Goal: Task Accomplishment & Management: Manage account settings

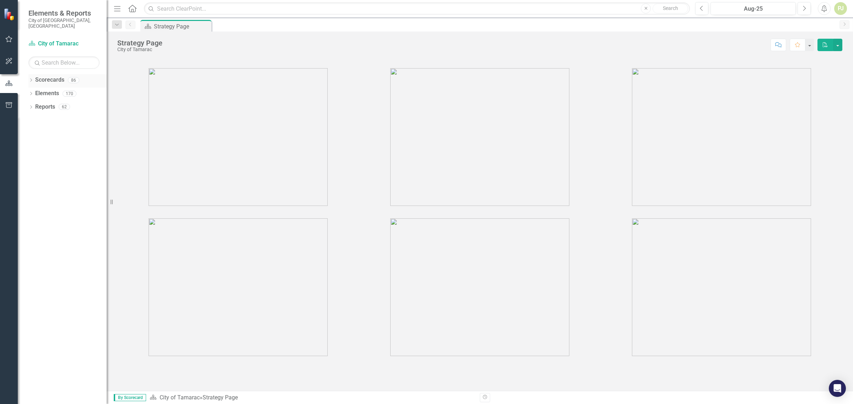
click at [31, 79] on icon "Dropdown" at bounding box center [30, 81] width 5 height 4
click at [34, 91] on icon "Dropdown" at bounding box center [34, 93] width 5 height 4
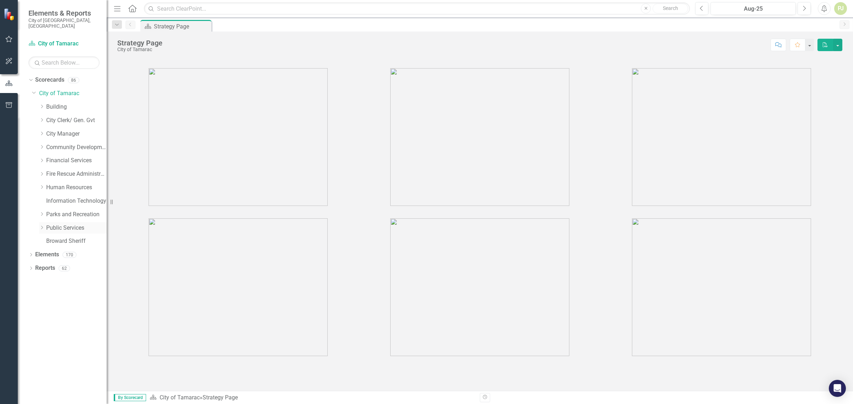
click at [41, 226] on icon "Dropdown" at bounding box center [41, 228] width 5 height 4
click at [50, 333] on icon "Dropdown" at bounding box center [48, 335] width 5 height 4
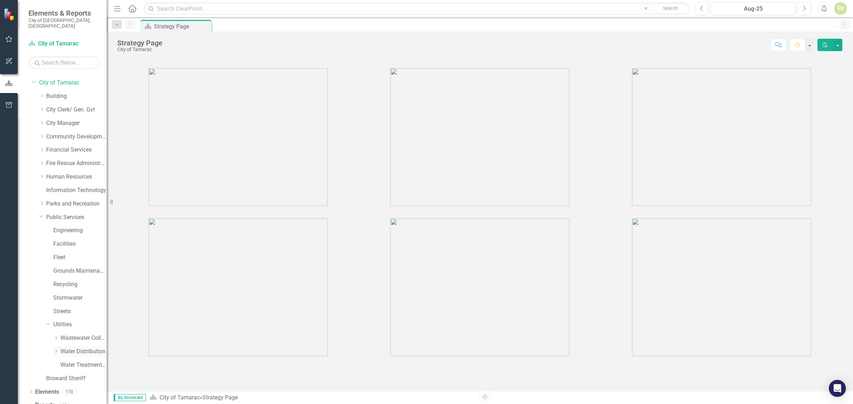
scroll to position [14, 0]
click at [57, 346] on icon "Dropdown" at bounding box center [55, 348] width 5 height 4
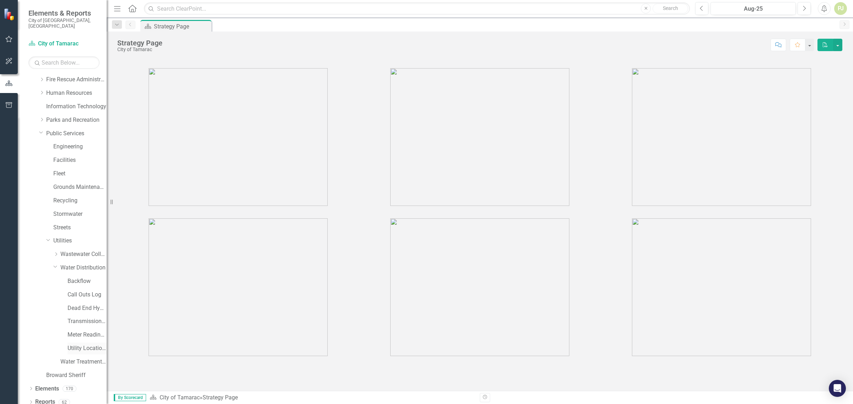
click at [72, 345] on link "Utility Location Requests" at bounding box center [87, 349] width 39 height 8
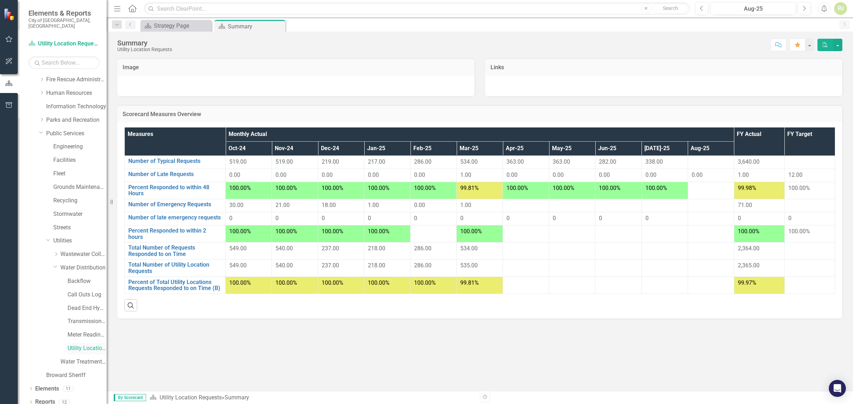
click at [72, 345] on link "Utility Location Requests" at bounding box center [87, 349] width 39 height 8
click at [246, 28] on div "Summary" at bounding box center [247, 26] width 38 height 9
click at [85, 331] on link "Meter Reading ([PERSON_NAME])" at bounding box center [87, 335] width 39 height 8
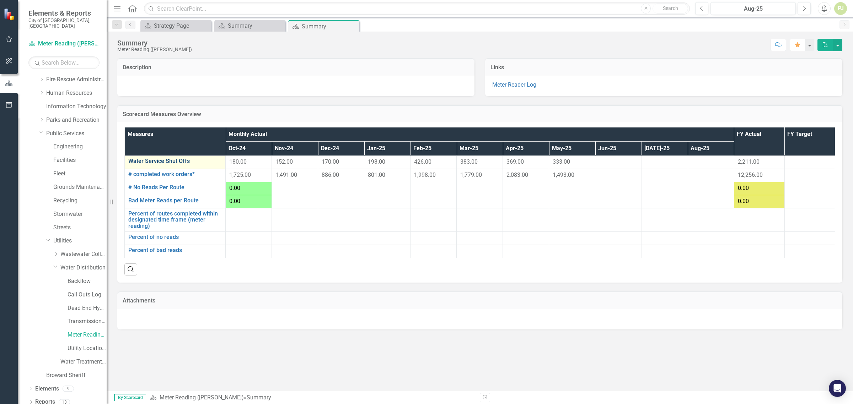
click at [169, 162] on link "Water Service Shut Offs" at bounding box center [174, 161] width 93 height 6
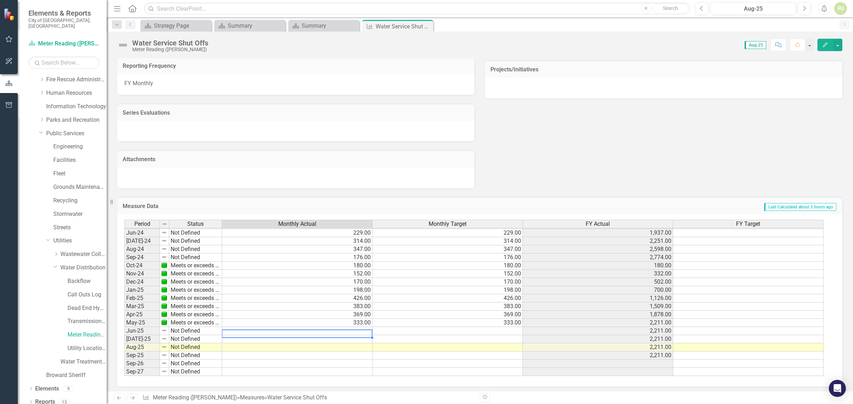
scroll to position [264, 0]
click at [361, 329] on td at bounding box center [297, 331] width 150 height 8
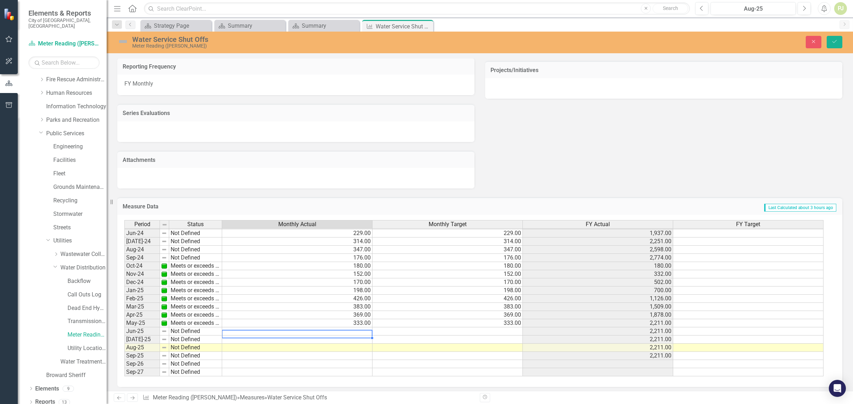
click at [347, 328] on td at bounding box center [297, 332] width 150 height 8
type textarea "71"
click at [124, 350] on div "Period Status Monthly Actual Monthly Target FY Actual FY Target May-23 Not Defi…" at bounding box center [124, 245] width 0 height 262
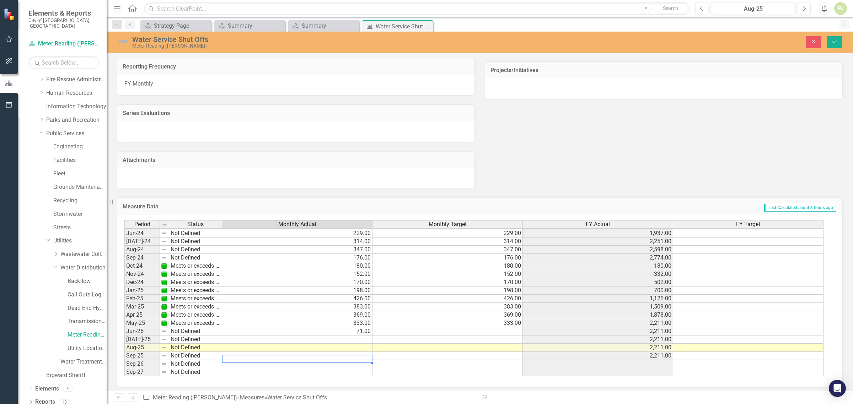
click at [186, 329] on td "Not Defined" at bounding box center [195, 332] width 53 height 8
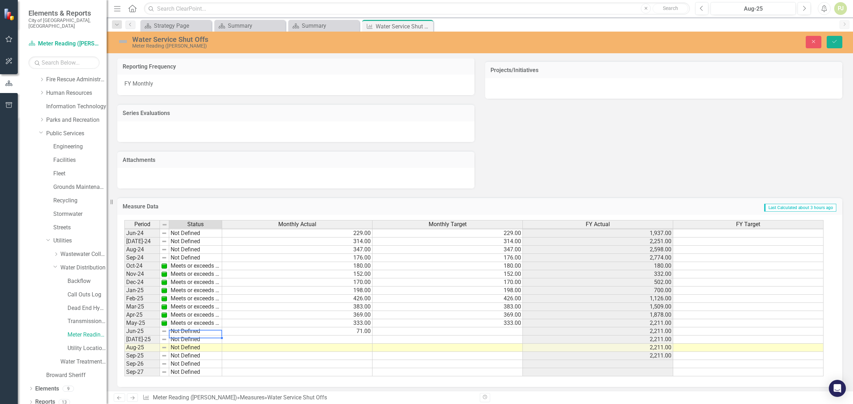
click at [186, 329] on td "Not Defined" at bounding box center [195, 332] width 53 height 8
type textarea "Below target"
click at [193, 312] on div "Period Status Monthly Actual Monthly Target FY Actual FY Target May-23 Not Defi…" at bounding box center [476, 298] width 705 height 157
click at [836, 45] on button "Save" at bounding box center [834, 42] width 16 height 12
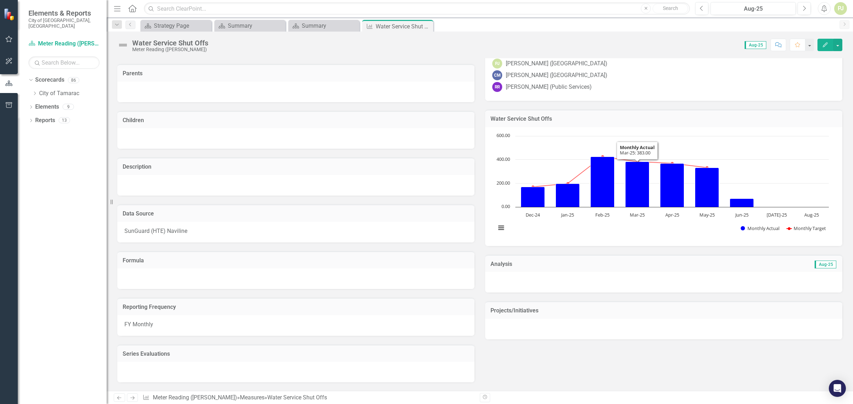
scroll to position [133, 0]
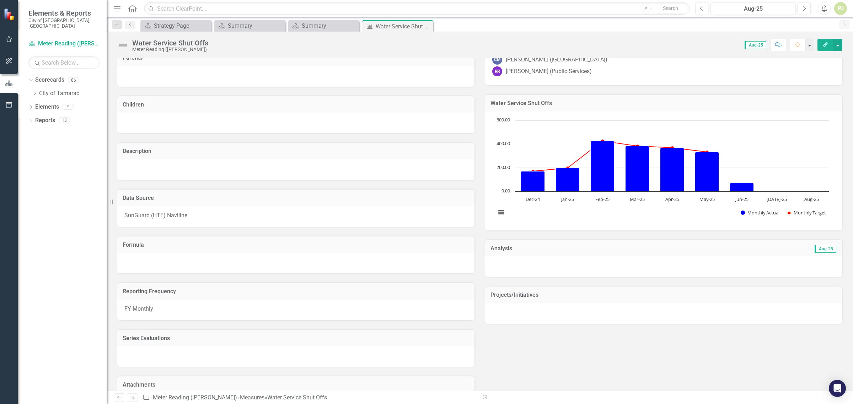
click at [516, 265] on div at bounding box center [663, 267] width 357 height 21
click at [823, 43] on icon "Edit" at bounding box center [825, 44] width 6 height 5
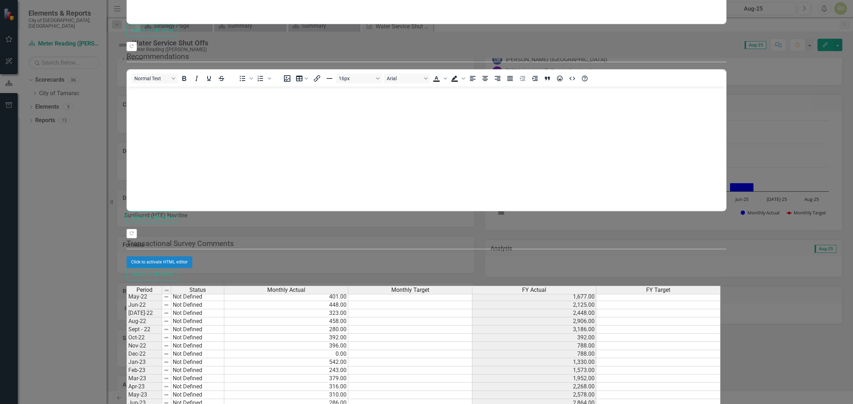
scroll to position [63, 0]
